Goal: Information Seeking & Learning: Learn about a topic

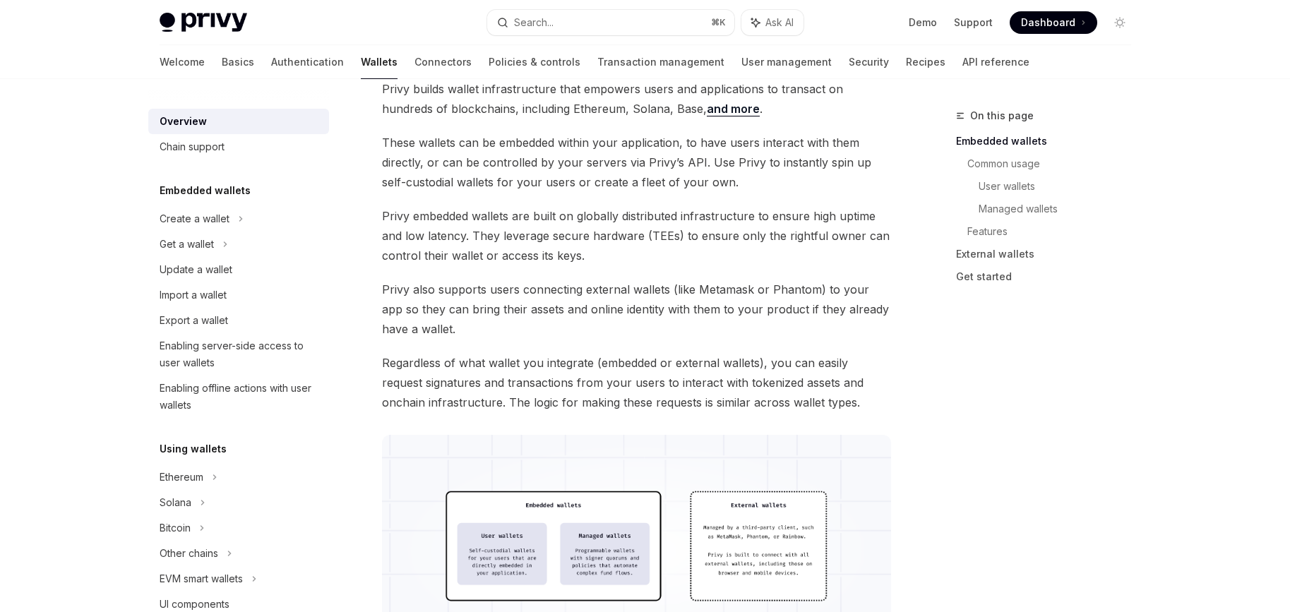
scroll to position [122, 0]
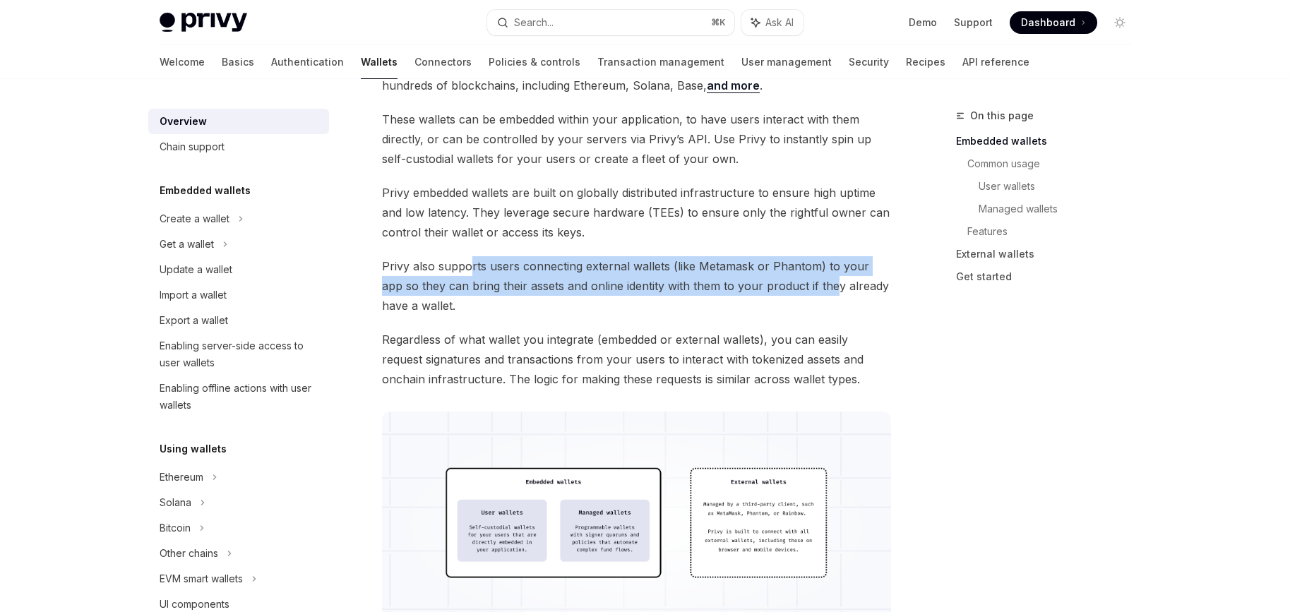
drag, startPoint x: 467, startPoint y: 268, endPoint x: 812, endPoint y: 286, distance: 344.9
click at [812, 286] on span "Privy also supports users connecting external wallets (like Metamask or Phantom…" at bounding box center [636, 285] width 509 height 59
drag, startPoint x: 740, startPoint y: 286, endPoint x: 450, endPoint y: 270, distance: 289.8
click at [450, 270] on span "Privy also supports users connecting external wallets (like Metamask or Phantom…" at bounding box center [636, 285] width 509 height 59
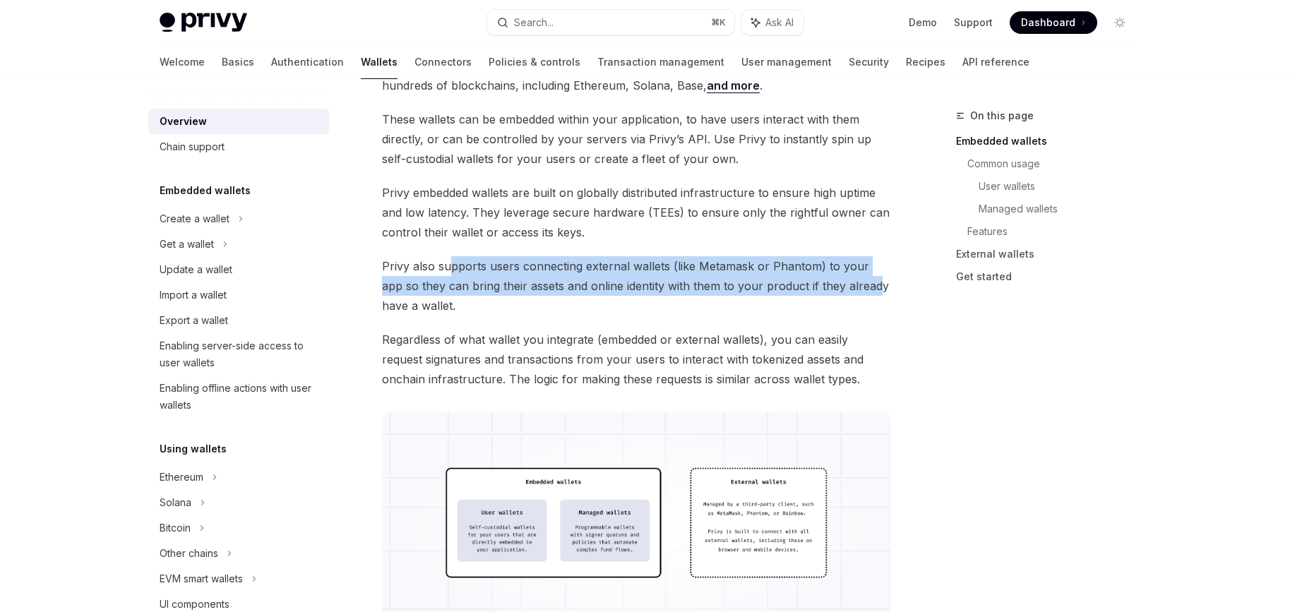
click at [450, 270] on span "Privy also supports users connecting external wallets (like Metamask or Phantom…" at bounding box center [636, 285] width 509 height 59
drag, startPoint x: 455, startPoint y: 268, endPoint x: 620, endPoint y: 287, distance: 166.3
click at [618, 287] on span "Privy also supports users connecting external wallets (like Metamask or Phantom…" at bounding box center [636, 285] width 509 height 59
click at [620, 287] on span "Privy also supports users connecting external wallets (like Metamask or Phantom…" at bounding box center [636, 285] width 509 height 59
drag, startPoint x: 591, startPoint y: 287, endPoint x: 493, endPoint y: 271, distance: 98.8
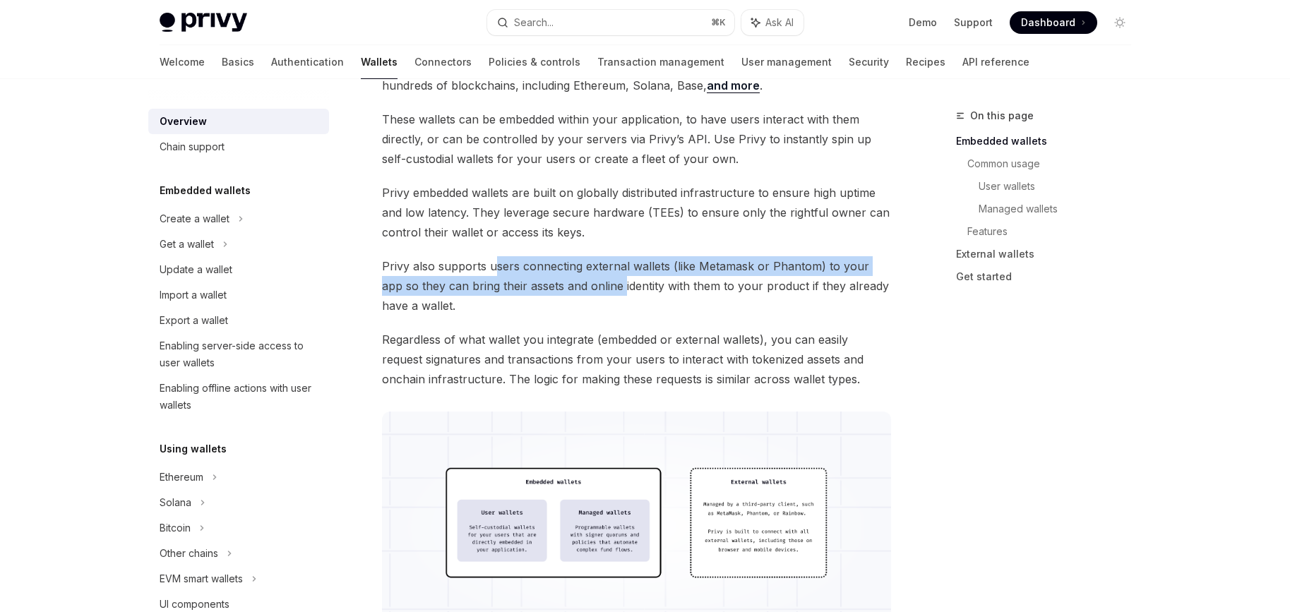
click at [493, 271] on span "Privy also supports users connecting external wallets (like Metamask or Phantom…" at bounding box center [636, 285] width 509 height 59
drag, startPoint x: 493, startPoint y: 271, endPoint x: 680, endPoint y: 290, distance: 187.3
click at [680, 290] on span "Privy also supports users connecting external wallets (like Metamask or Phantom…" at bounding box center [636, 285] width 509 height 59
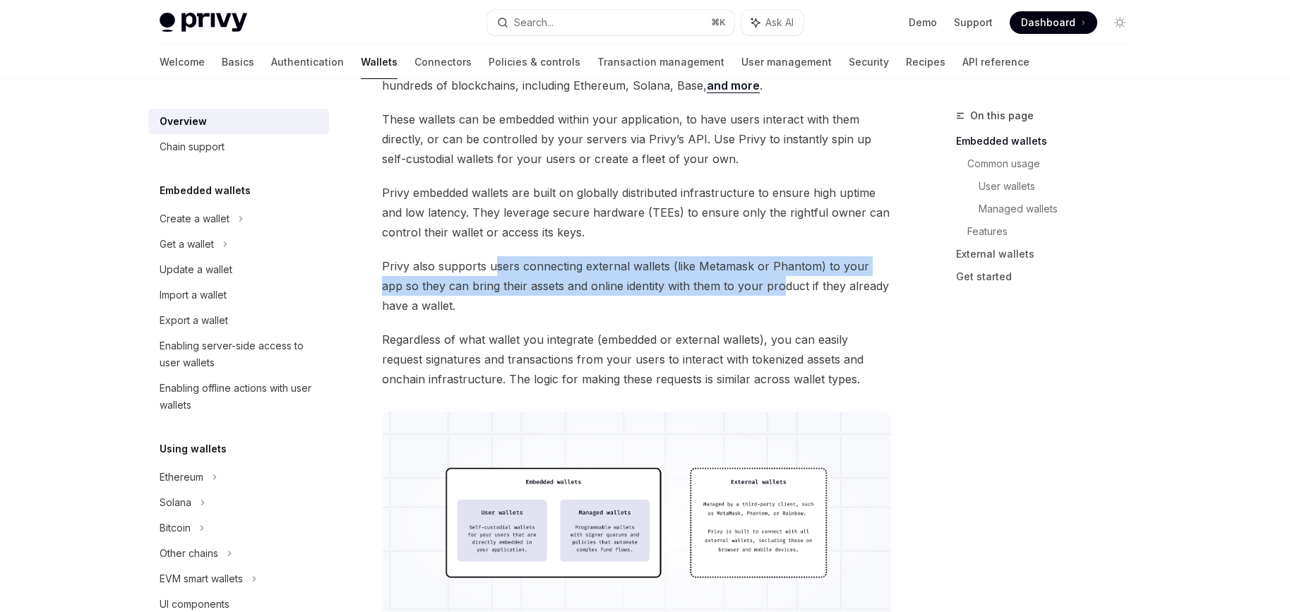
drag, startPoint x: 752, startPoint y: 290, endPoint x: 496, endPoint y: 257, distance: 258.4
click at [496, 257] on span "Privy also supports users connecting external wallets (like Metamask or Phantom…" at bounding box center [636, 285] width 509 height 59
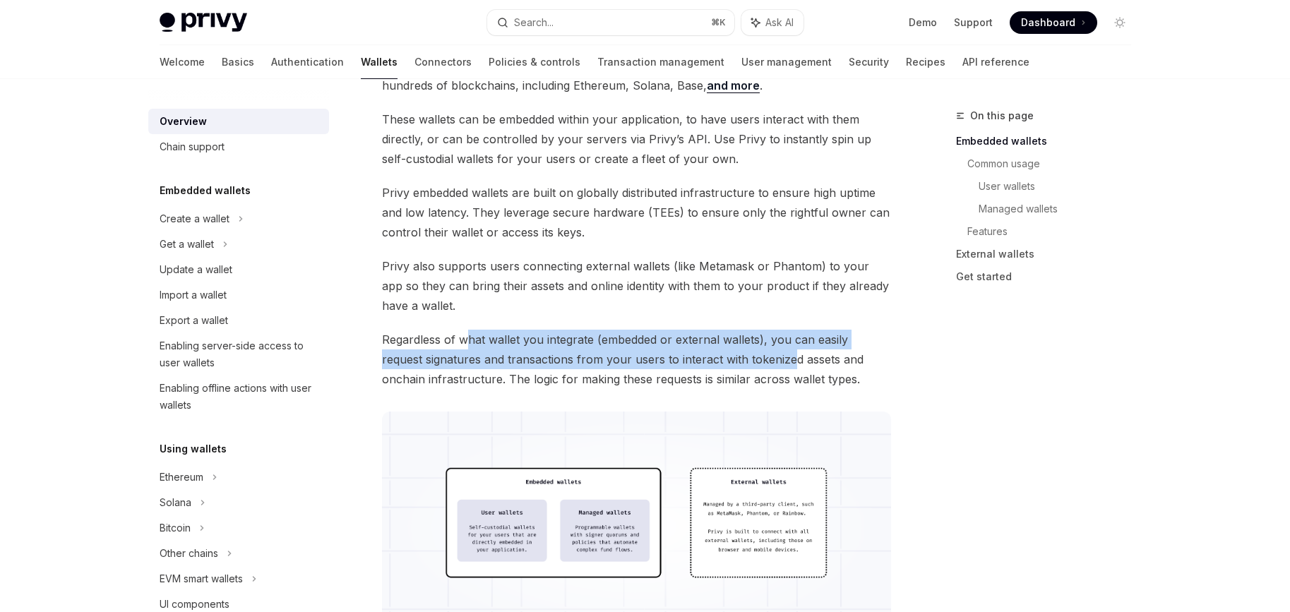
drag, startPoint x: 465, startPoint y: 338, endPoint x: 745, endPoint y: 364, distance: 280.7
click at [745, 364] on span "Regardless of what wallet you integrate (embedded or external wallets), you can…" at bounding box center [636, 359] width 509 height 59
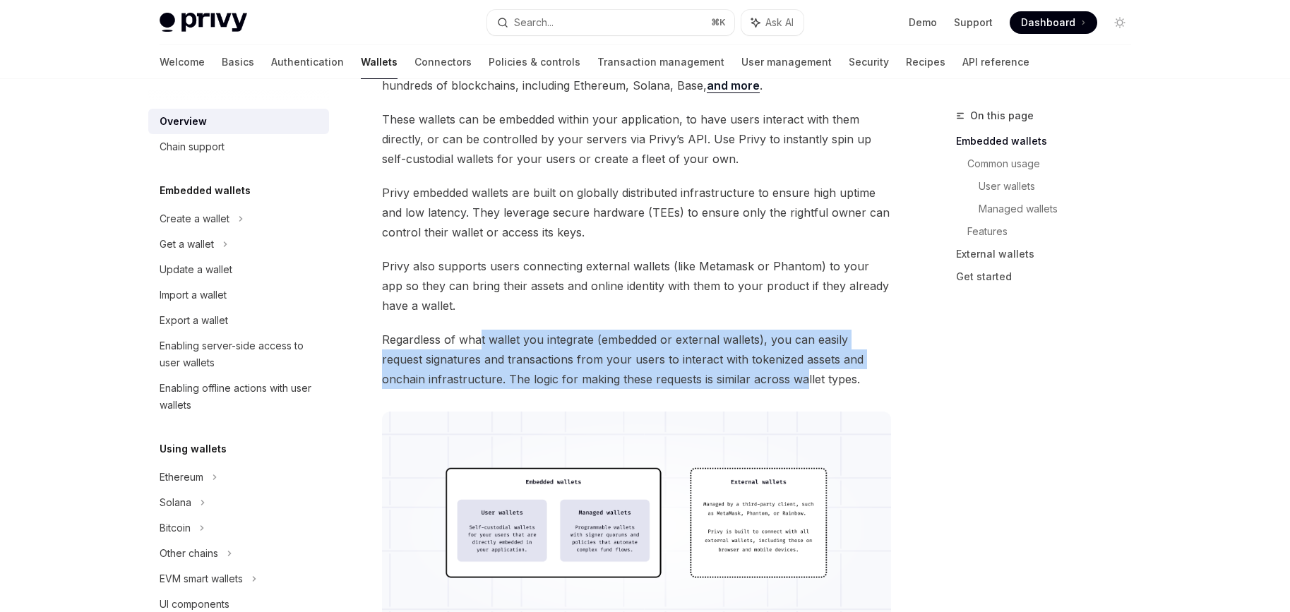
drag, startPoint x: 760, startPoint y: 383, endPoint x: 480, endPoint y: 343, distance: 283.1
click at [480, 343] on span "Regardless of what wallet you integrate (embedded or external wallets), you can…" at bounding box center [636, 359] width 509 height 59
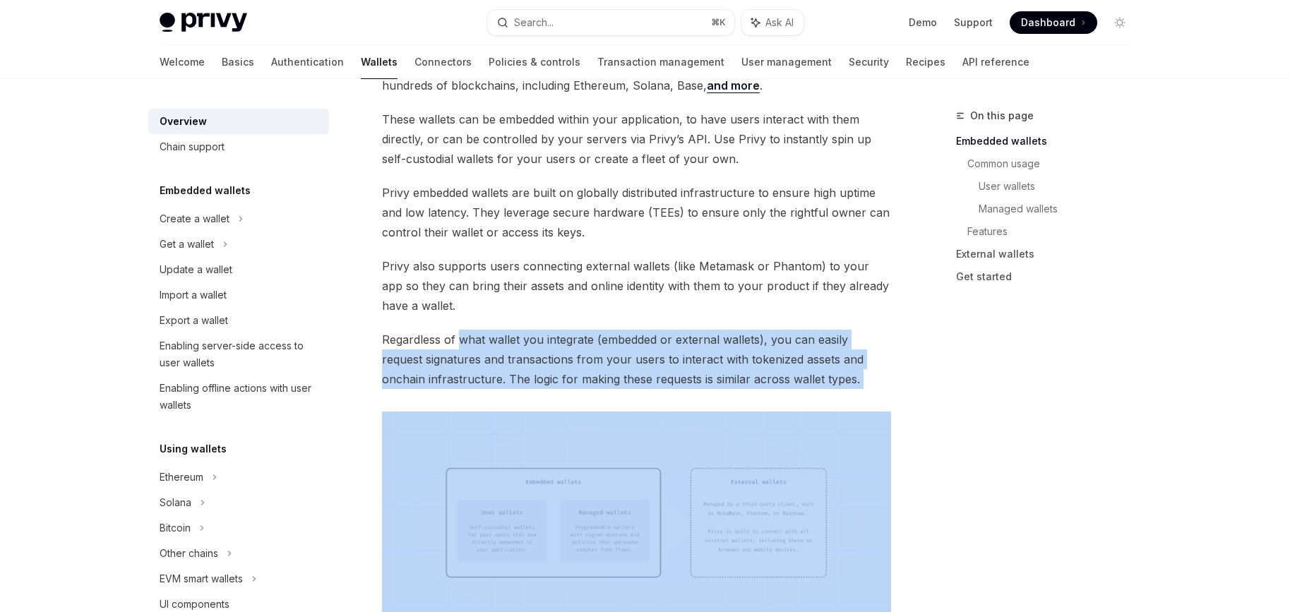
drag, startPoint x: 480, startPoint y: 343, endPoint x: 719, endPoint y: 389, distance: 242.9
click at [755, 378] on span "Regardless of what wallet you integrate (embedded or external wallets), you can…" at bounding box center [636, 359] width 509 height 59
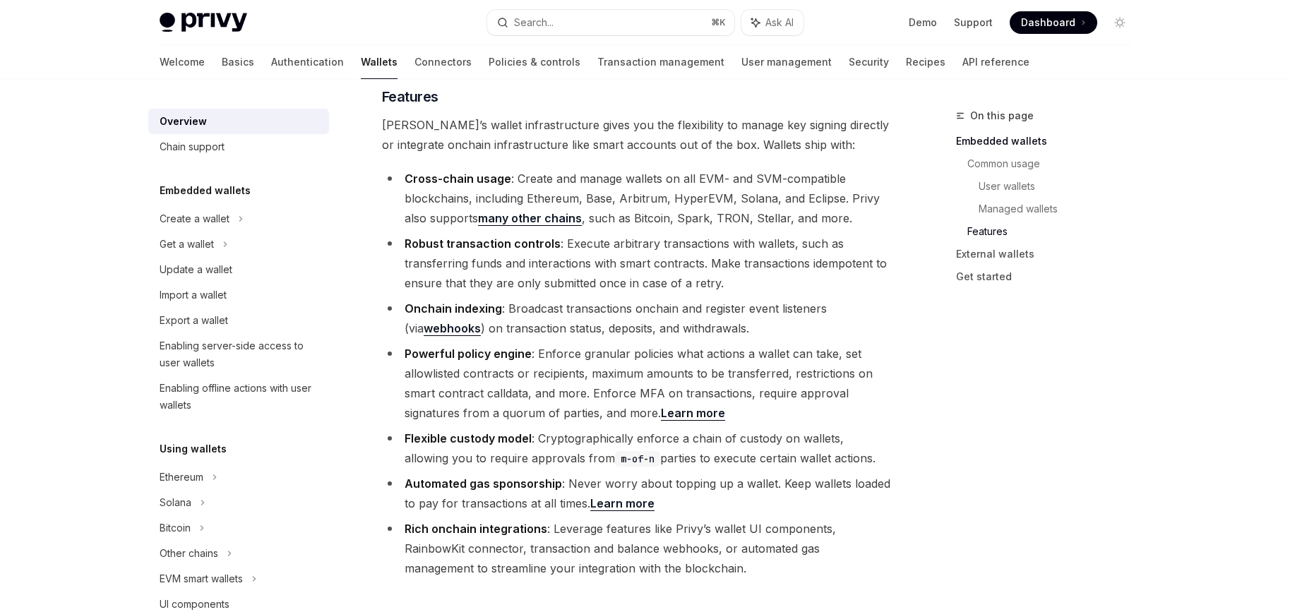
scroll to position [1587, 0]
click at [558, 214] on link "many other chains" at bounding box center [530, 221] width 104 height 15
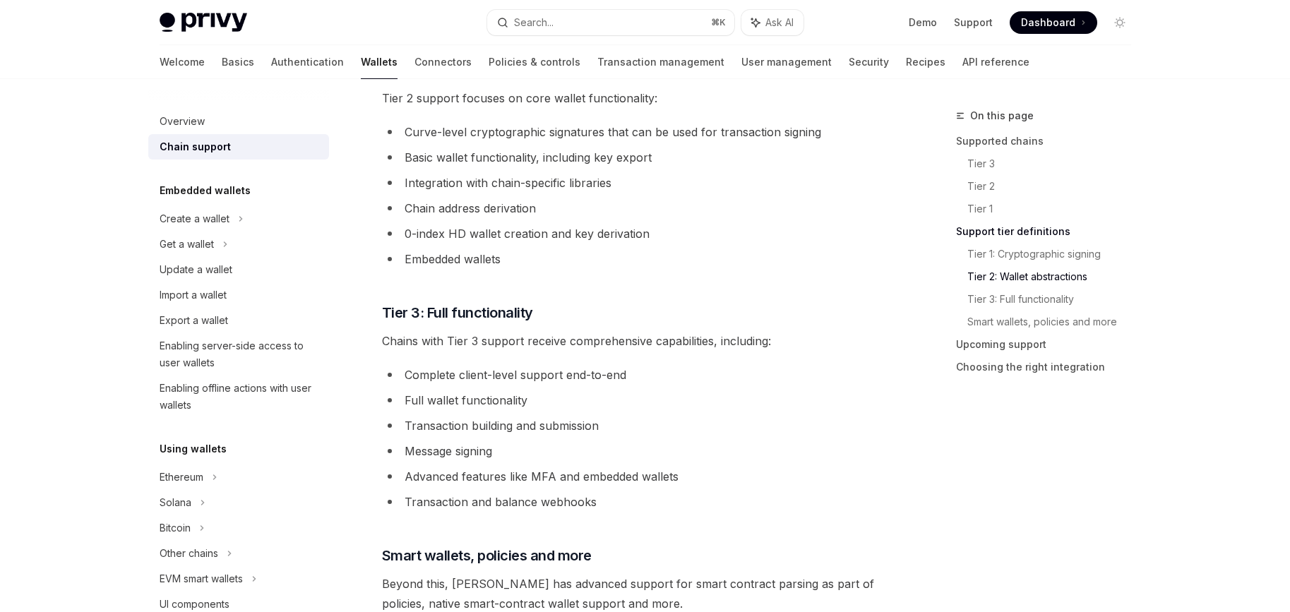
scroll to position [995, 0]
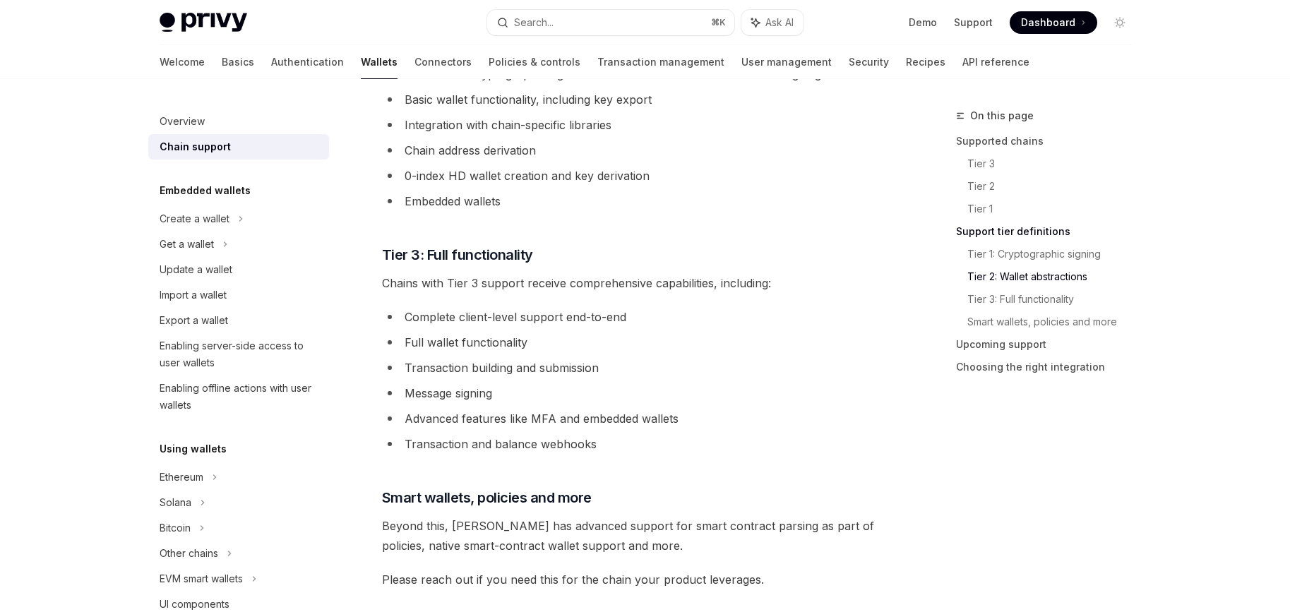
type textarea "*"
